Goal: Find specific page/section: Find specific page/section

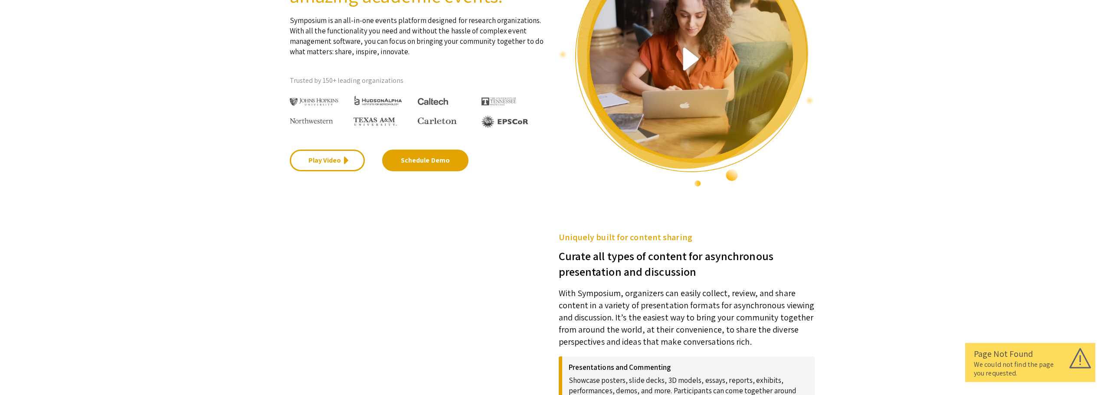
scroll to position [87, 0]
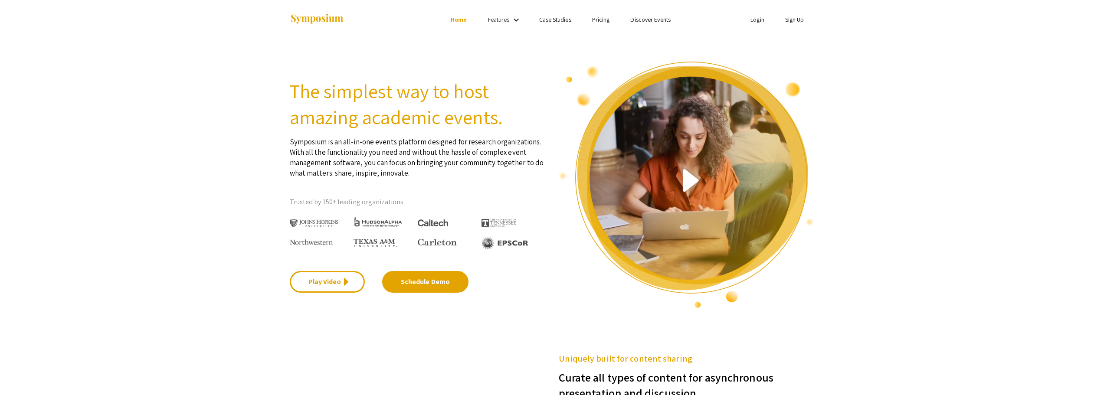
click at [184, 33] on div "Skip navigation Home Features keyboard_arrow_down Case Studies Pricing Discover…" at bounding box center [552, 19] width 1104 height 39
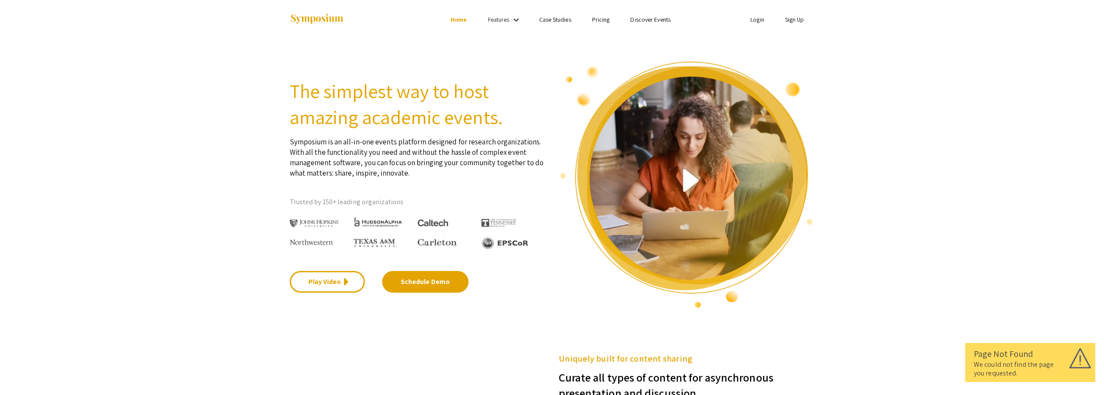
click at [511, 22] on mat-icon "keyboard_arrow_down" at bounding box center [516, 20] width 10 height 10
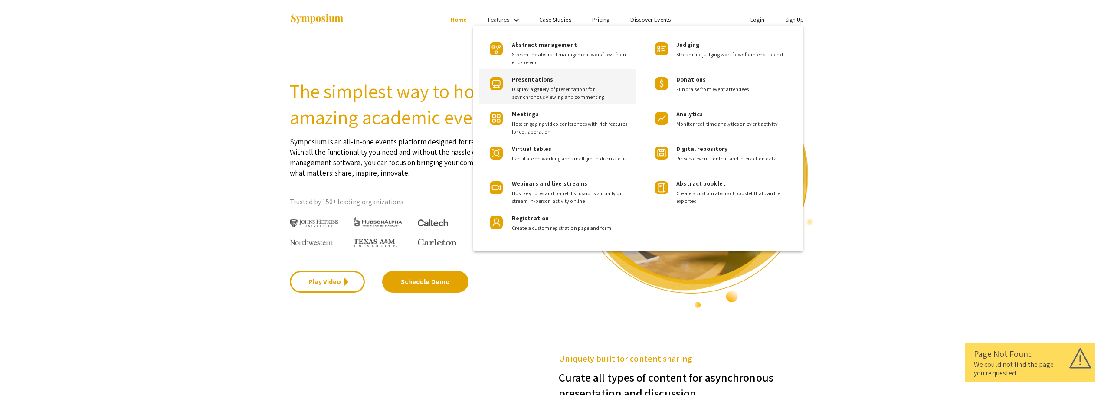
click at [548, 81] on span "Presentations" at bounding box center [532, 79] width 41 height 8
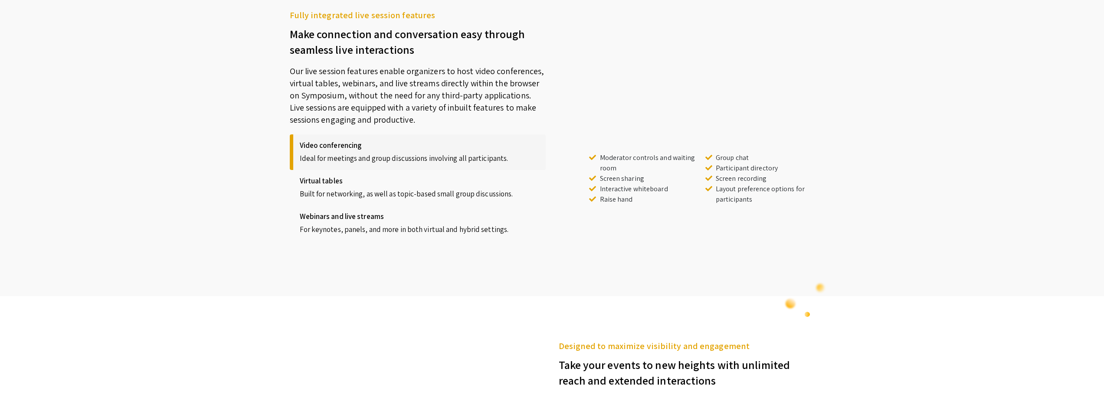
scroll to position [189, 0]
